Goal: Transaction & Acquisition: Purchase product/service

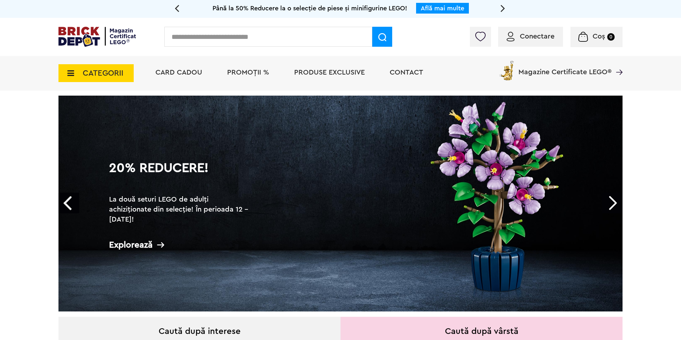
click at [610, 197] on link "Next" at bounding box center [612, 203] width 21 height 21
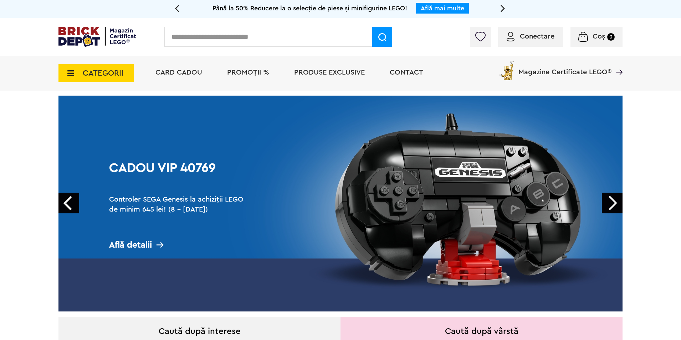
click at [610, 200] on link "Next" at bounding box center [612, 203] width 21 height 21
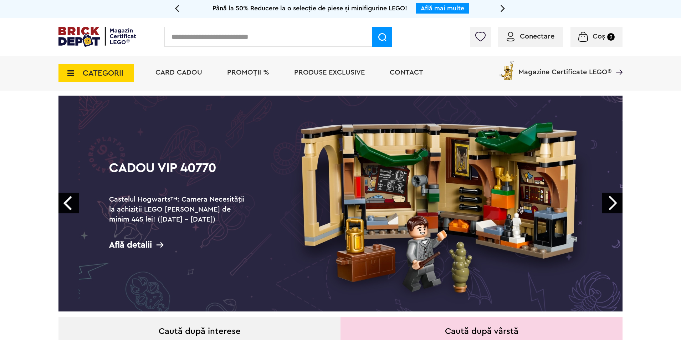
click at [610, 200] on link "Next" at bounding box center [612, 203] width 21 height 21
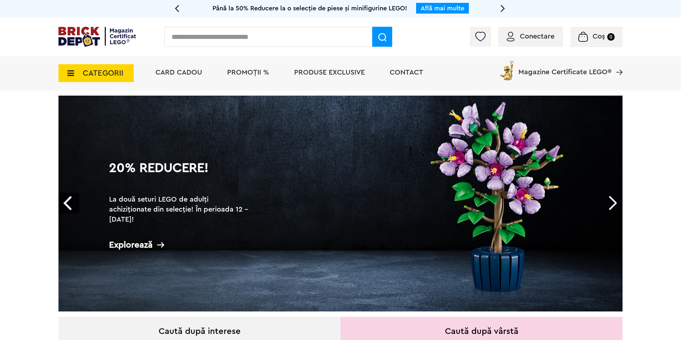
click at [610, 200] on link "Next" at bounding box center [612, 203] width 21 height 21
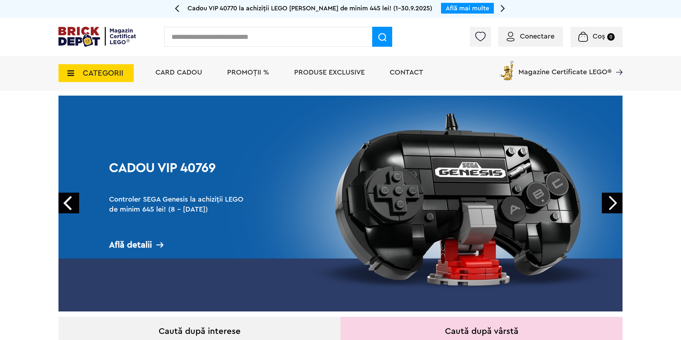
click at [591, 76] on span "Magazine Certificate LEGO®" at bounding box center [565, 67] width 93 height 16
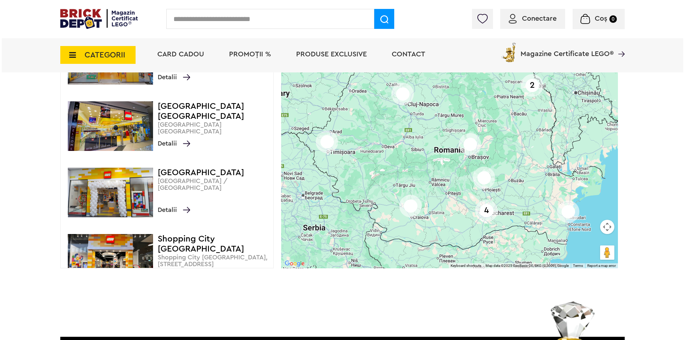
scroll to position [536, 0]
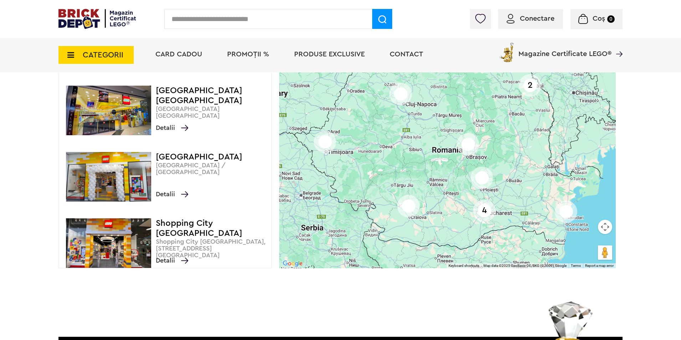
click at [260, 25] on input "text" at bounding box center [268, 19] width 208 height 20
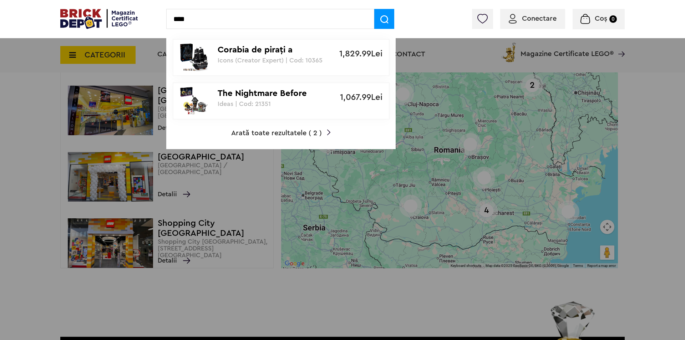
type input "****"
click at [252, 50] on p "Corabia de piraţi a căpitanului [PERSON_NAME]" at bounding box center [277, 50] width 119 height 10
